Goal: Check status: Check status

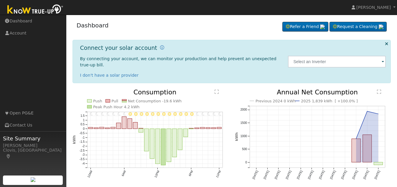
scroll to position [16, 0]
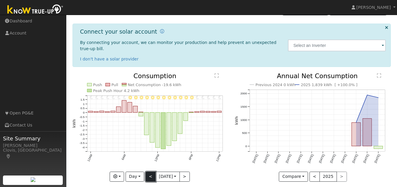
click at [148, 171] on button "<" at bounding box center [150, 176] width 10 height 10
click at [138, 171] on button "Day" at bounding box center [134, 176] width 18 height 10
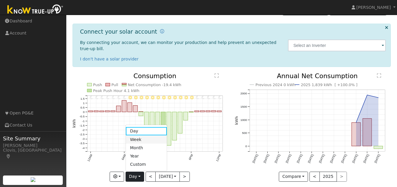
click at [138, 135] on link "Week" at bounding box center [146, 139] width 41 height 8
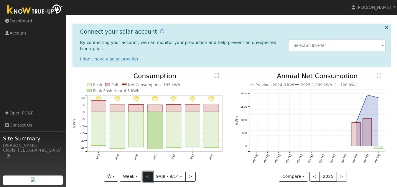
click at [147, 171] on button "<" at bounding box center [147, 176] width 10 height 10
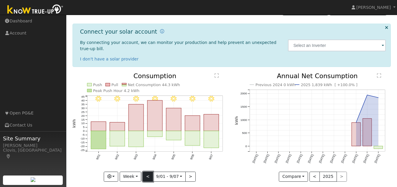
click at [147, 171] on button "<" at bounding box center [147, 176] width 10 height 10
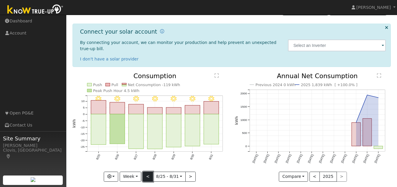
click at [147, 171] on button "<" at bounding box center [147, 176] width 10 height 10
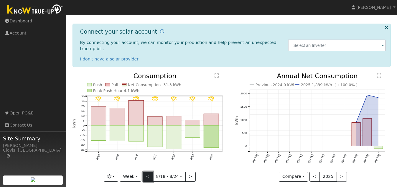
click at [147, 171] on button "<" at bounding box center [147, 176] width 10 height 10
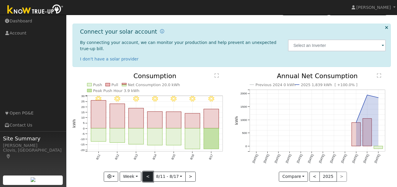
click at [147, 171] on button "<" at bounding box center [147, 176] width 10 height 10
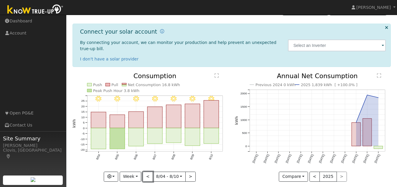
click at [147, 171] on button "<" at bounding box center [147, 176] width 10 height 10
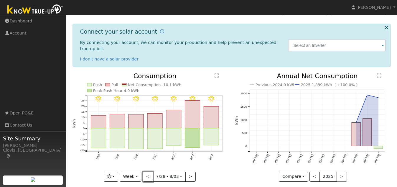
click at [147, 171] on button "<" at bounding box center [147, 176] width 10 height 10
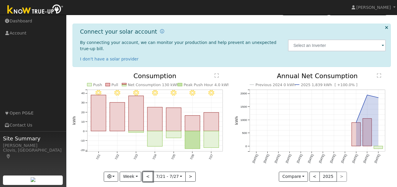
click at [147, 171] on button "<" at bounding box center [147, 176] width 10 height 10
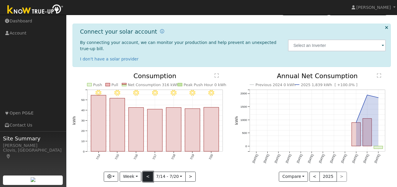
click at [148, 171] on button "<" at bounding box center [147, 176] width 10 height 10
click at [149, 171] on button "<" at bounding box center [147, 176] width 10 height 10
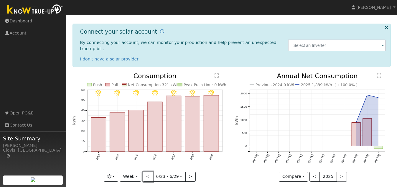
click at [149, 171] on button "<" at bounding box center [147, 176] width 10 height 10
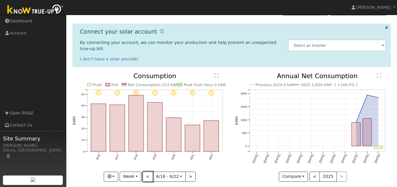
click at [149, 171] on button "<" at bounding box center [147, 176] width 10 height 10
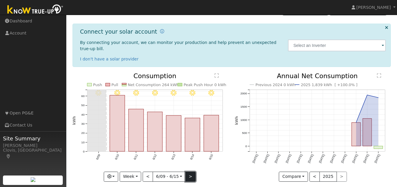
click at [186, 171] on button ">" at bounding box center [190, 176] width 10 height 10
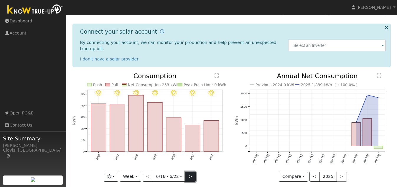
click at [186, 171] on button ">" at bounding box center [190, 176] width 10 height 10
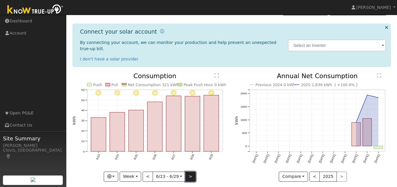
click at [186, 171] on button ">" at bounding box center [190, 176] width 10 height 10
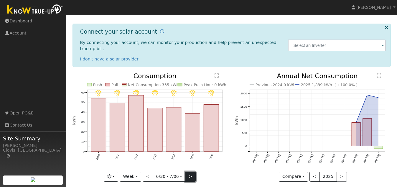
click at [186, 171] on button ">" at bounding box center [190, 176] width 10 height 10
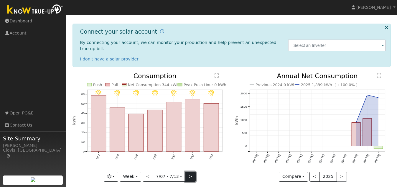
click at [186, 171] on button ">" at bounding box center [190, 176] width 10 height 10
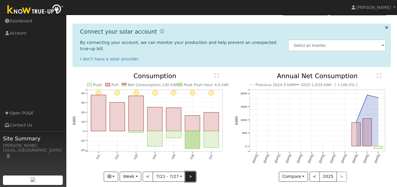
click at [186, 171] on button ">" at bounding box center [190, 176] width 10 height 10
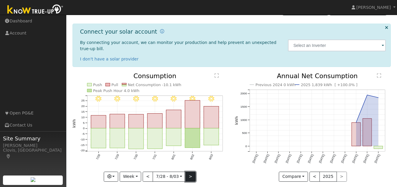
click at [186, 171] on button ">" at bounding box center [190, 176] width 10 height 10
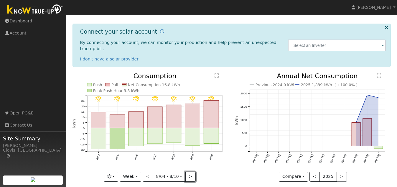
click at [186, 171] on button ">" at bounding box center [190, 176] width 10 height 10
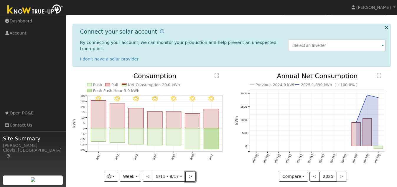
click at [186, 171] on button ">" at bounding box center [190, 176] width 10 height 10
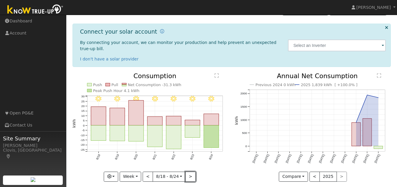
click at [186, 171] on button ">" at bounding box center [190, 176] width 10 height 10
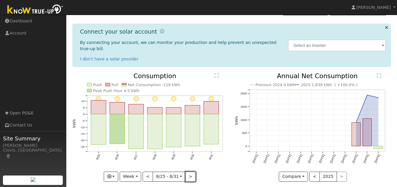
click at [186, 171] on button ">" at bounding box center [190, 176] width 10 height 10
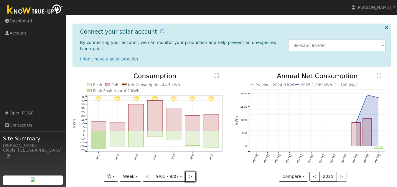
click at [186, 171] on button ">" at bounding box center [190, 176] width 10 height 10
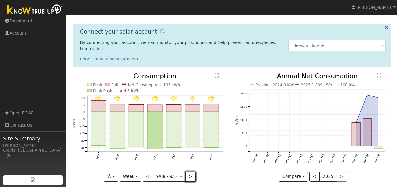
click at [186, 171] on button ">" at bounding box center [190, 176] width 10 height 10
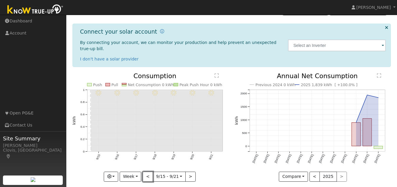
click at [147, 171] on button "<" at bounding box center [147, 176] width 10 height 10
type input "[DATE]"
